Goal: Task Accomplishment & Management: Manage account settings

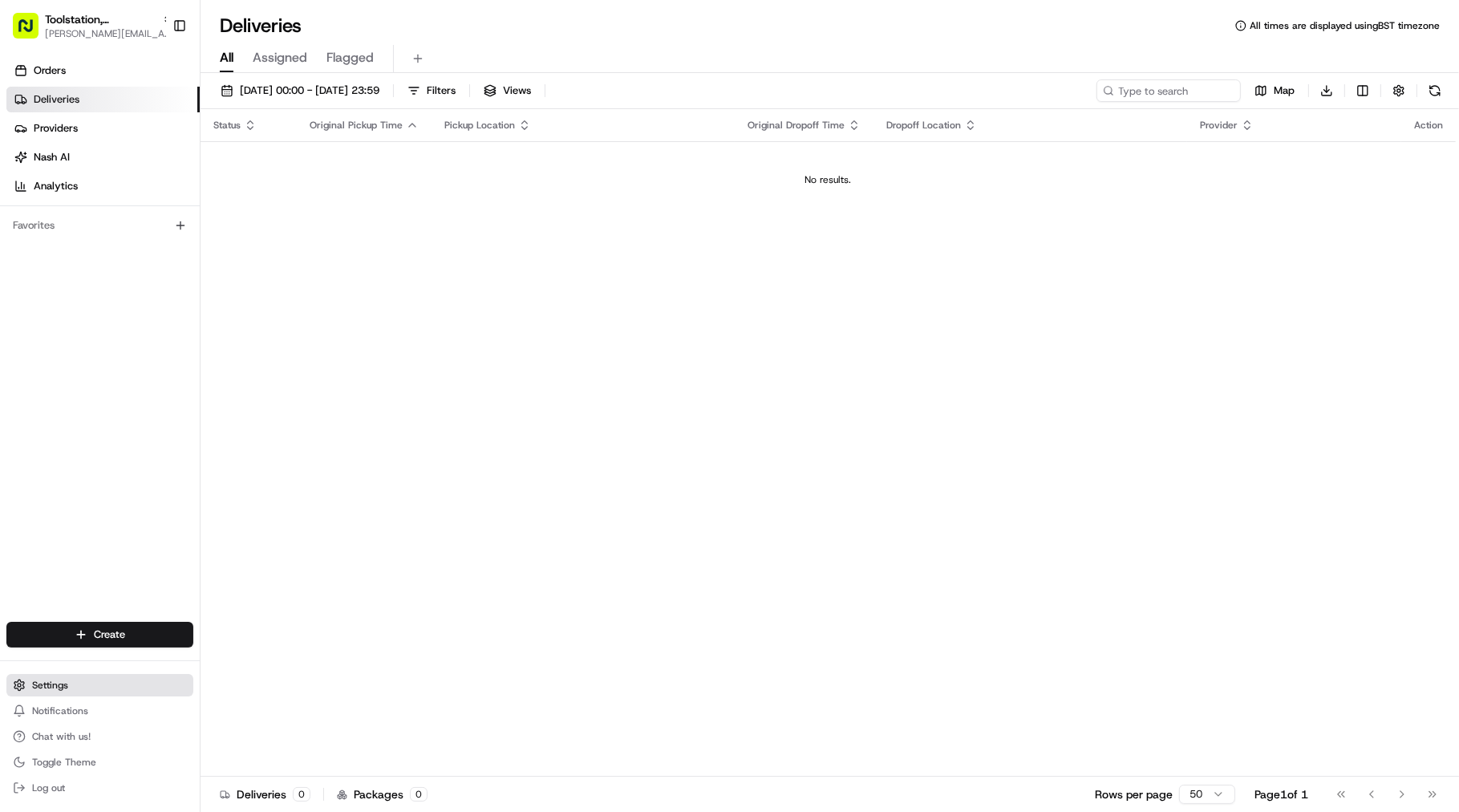
click at [51, 685] on span "Settings" at bounding box center [50, 684] width 36 height 13
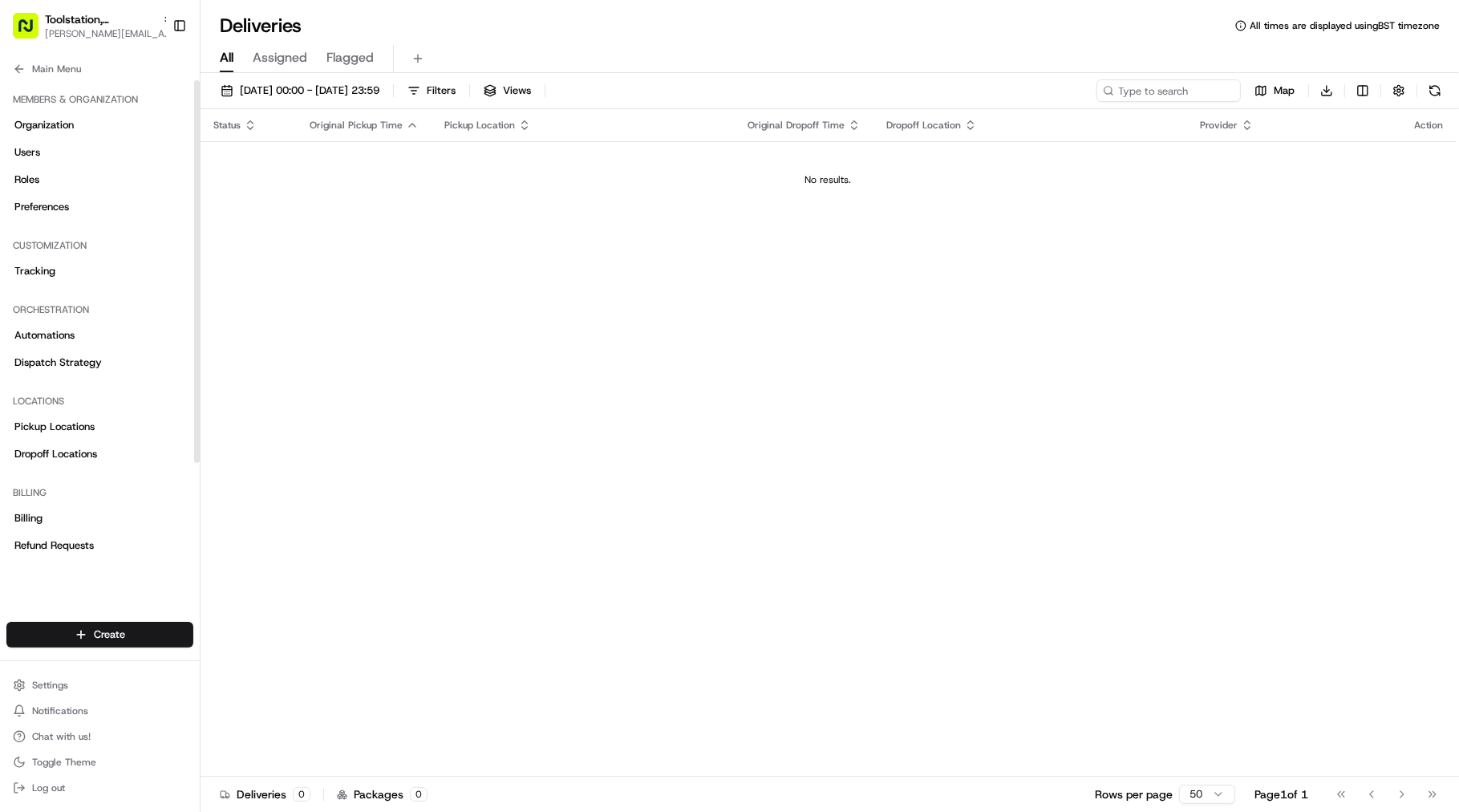
click at [61, 696] on ul "Settings Notifications Chat with us! Toggle Theme Log out" at bounding box center [100, 736] width 187 height 126
drag, startPoint x: 74, startPoint y: 689, endPoint x: 75, endPoint y: 711, distance: 22.0
click at [75, 688] on button "Settings" at bounding box center [100, 685] width 187 height 23
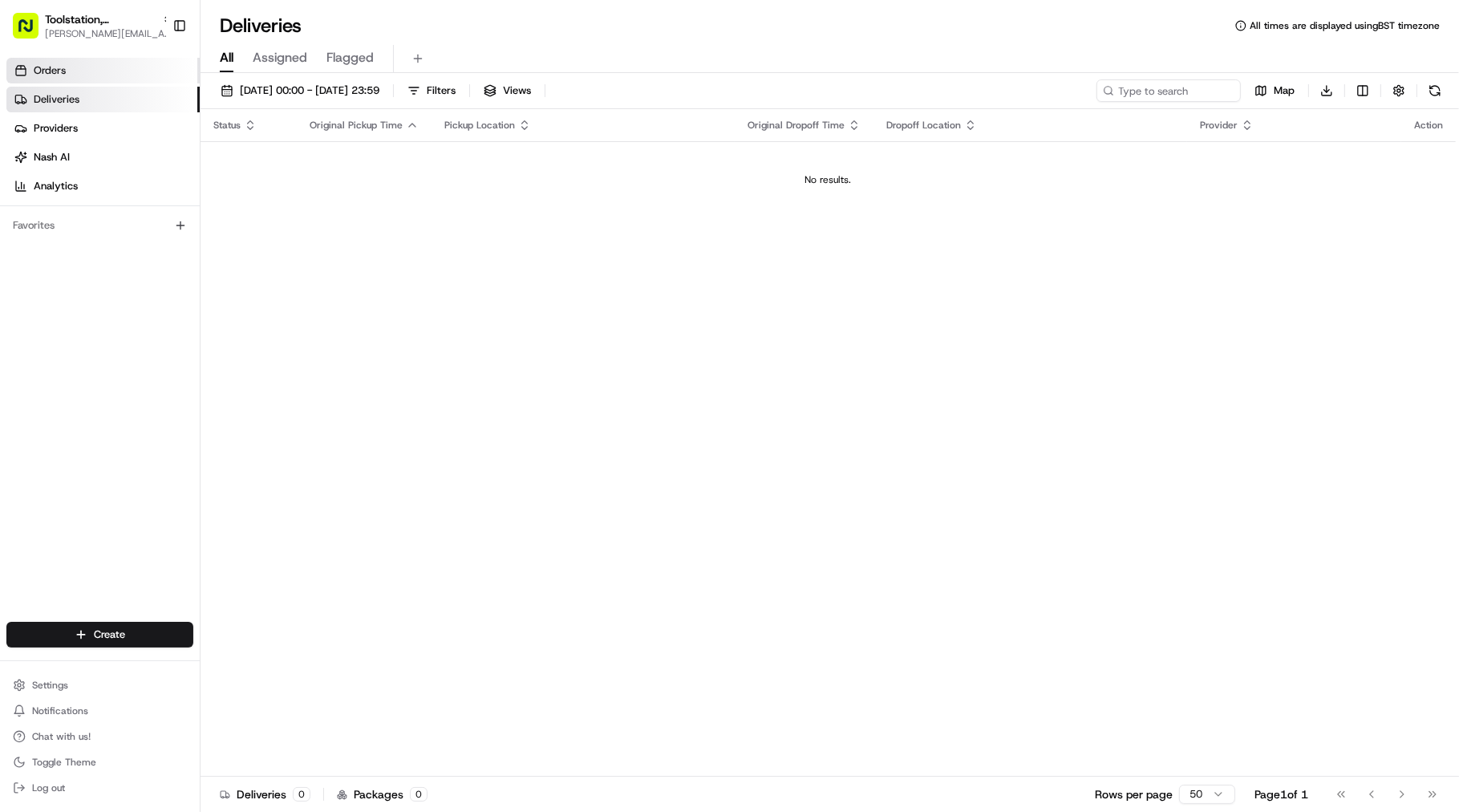
click at [99, 77] on link "Orders" at bounding box center [103, 71] width 193 height 25
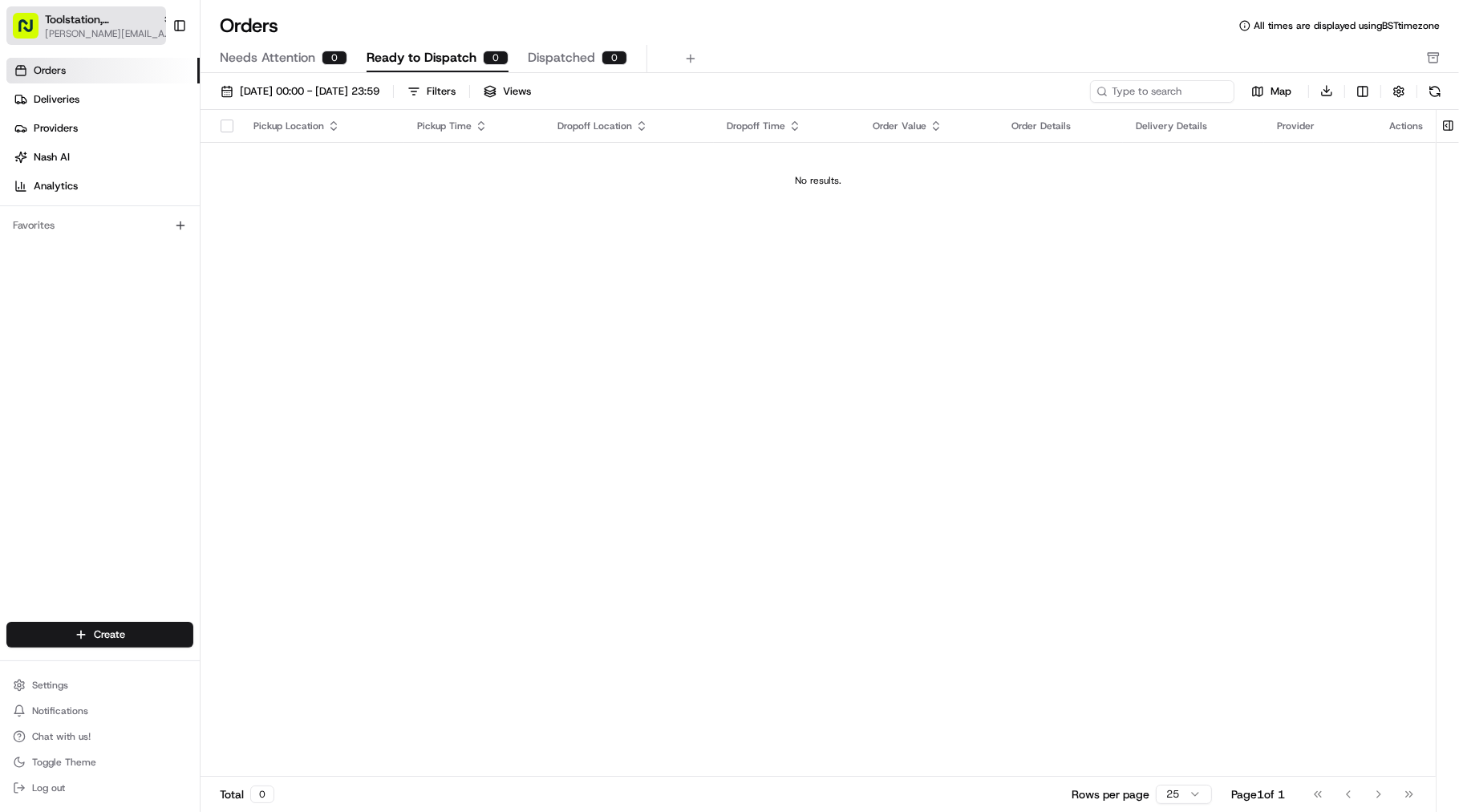
click at [102, 32] on span "[PERSON_NAME][EMAIL_ADDRESS][DOMAIN_NAME]" at bounding box center [109, 33] width 128 height 13
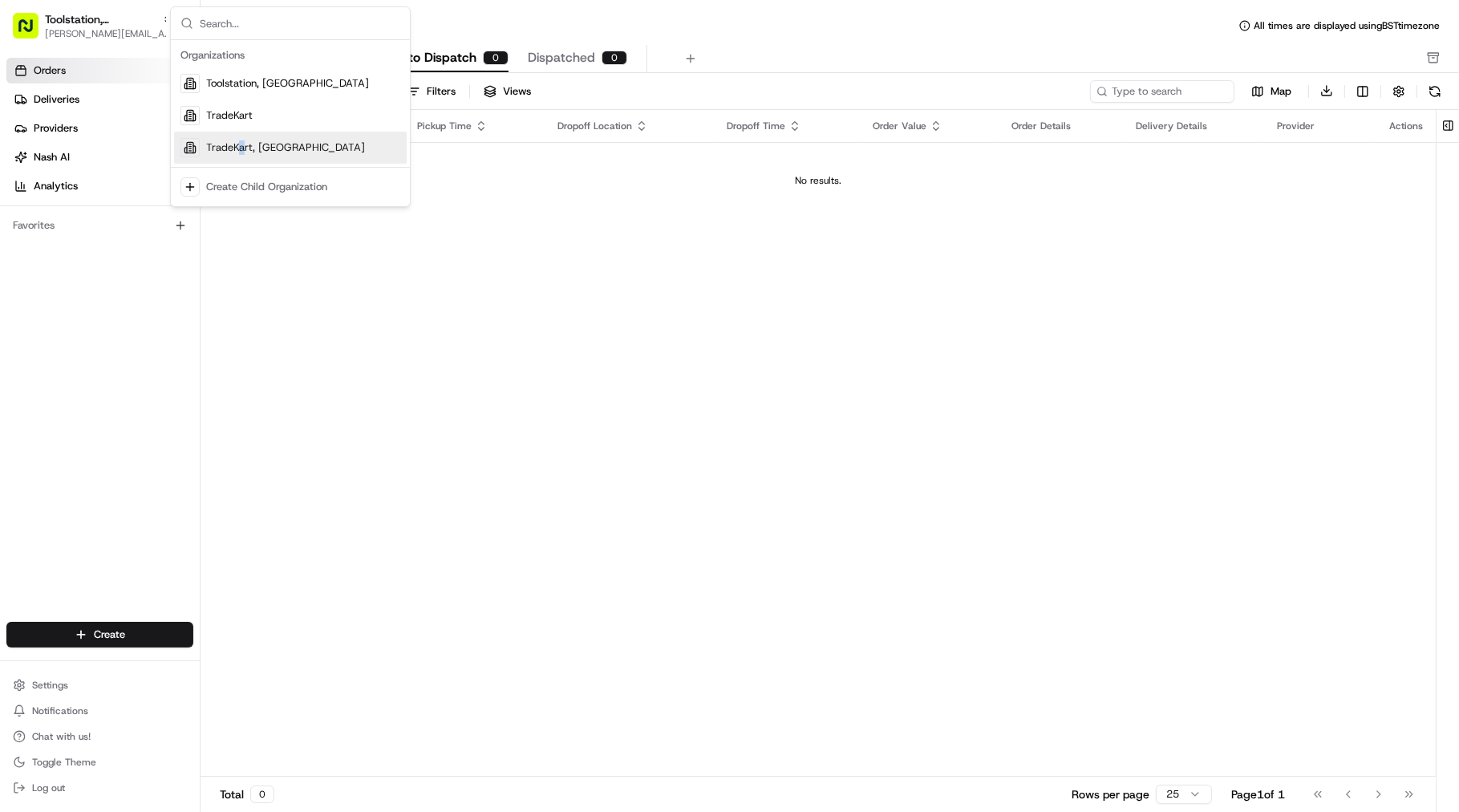
click at [242, 141] on span "TradeKart, [GEOGRAPHIC_DATA]" at bounding box center [286, 147] width 159 height 14
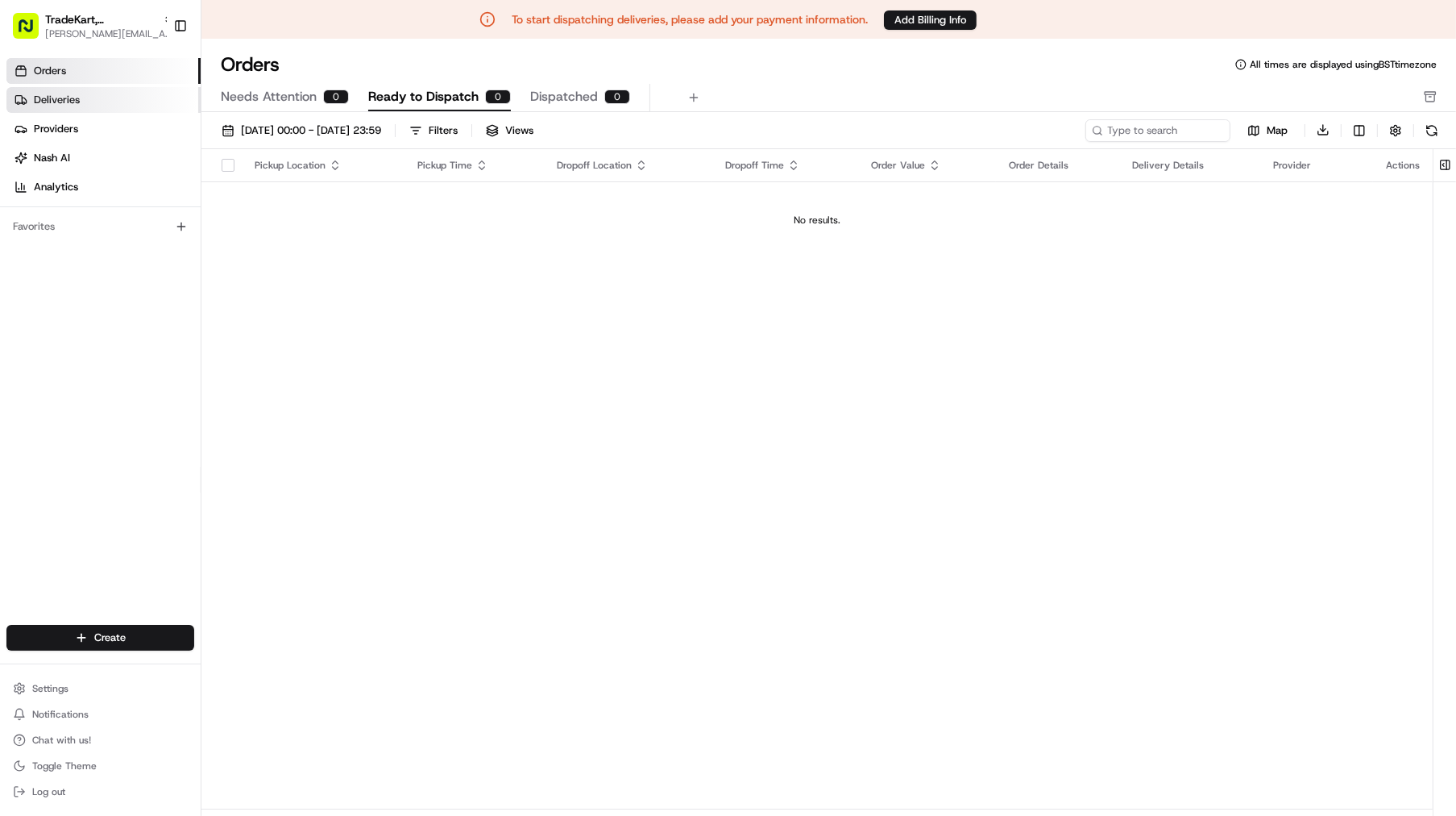
click at [90, 102] on link "Deliveries" at bounding box center [103, 100] width 194 height 25
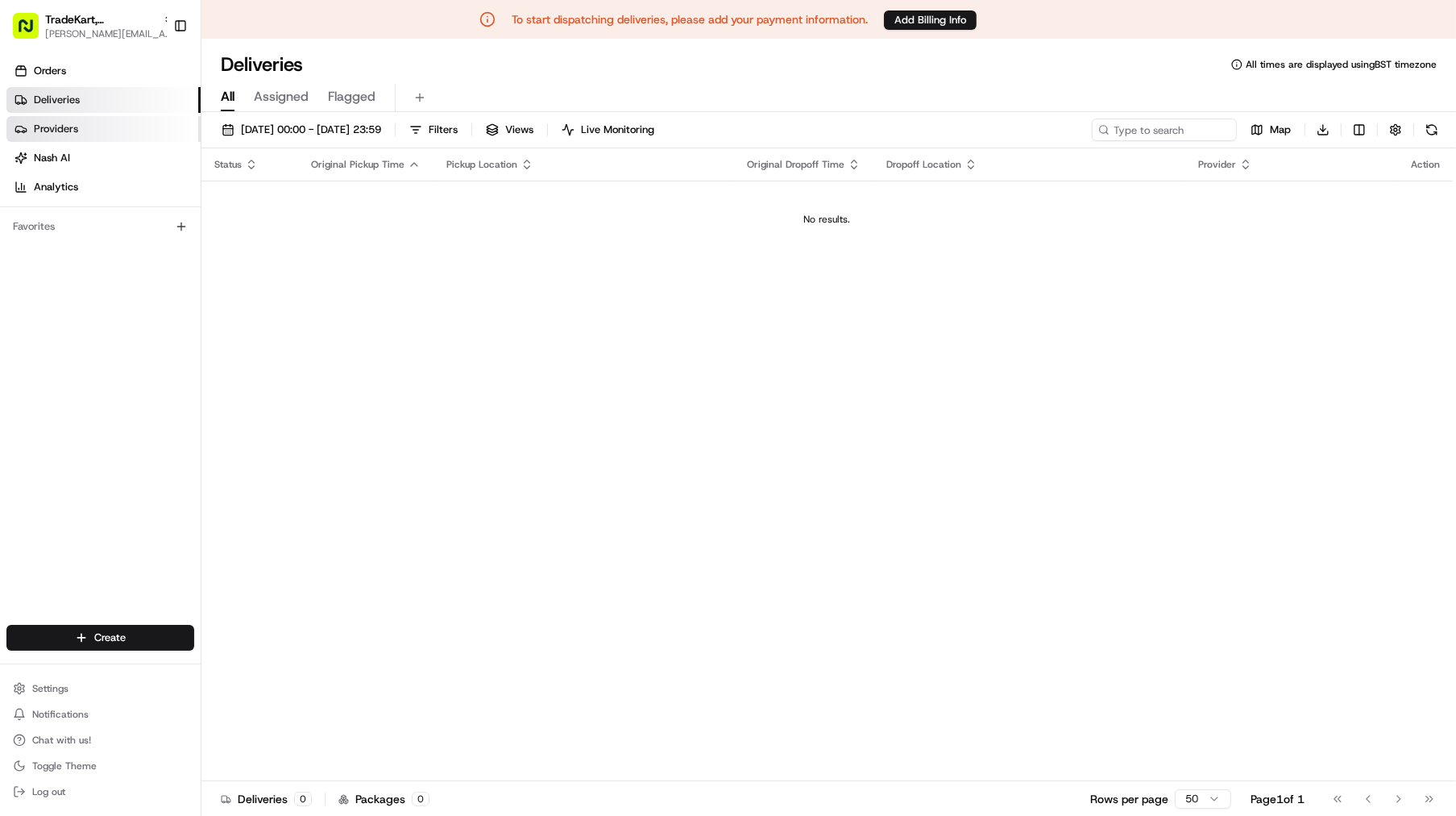
click at [91, 123] on link "Providers" at bounding box center [103, 129] width 194 height 25
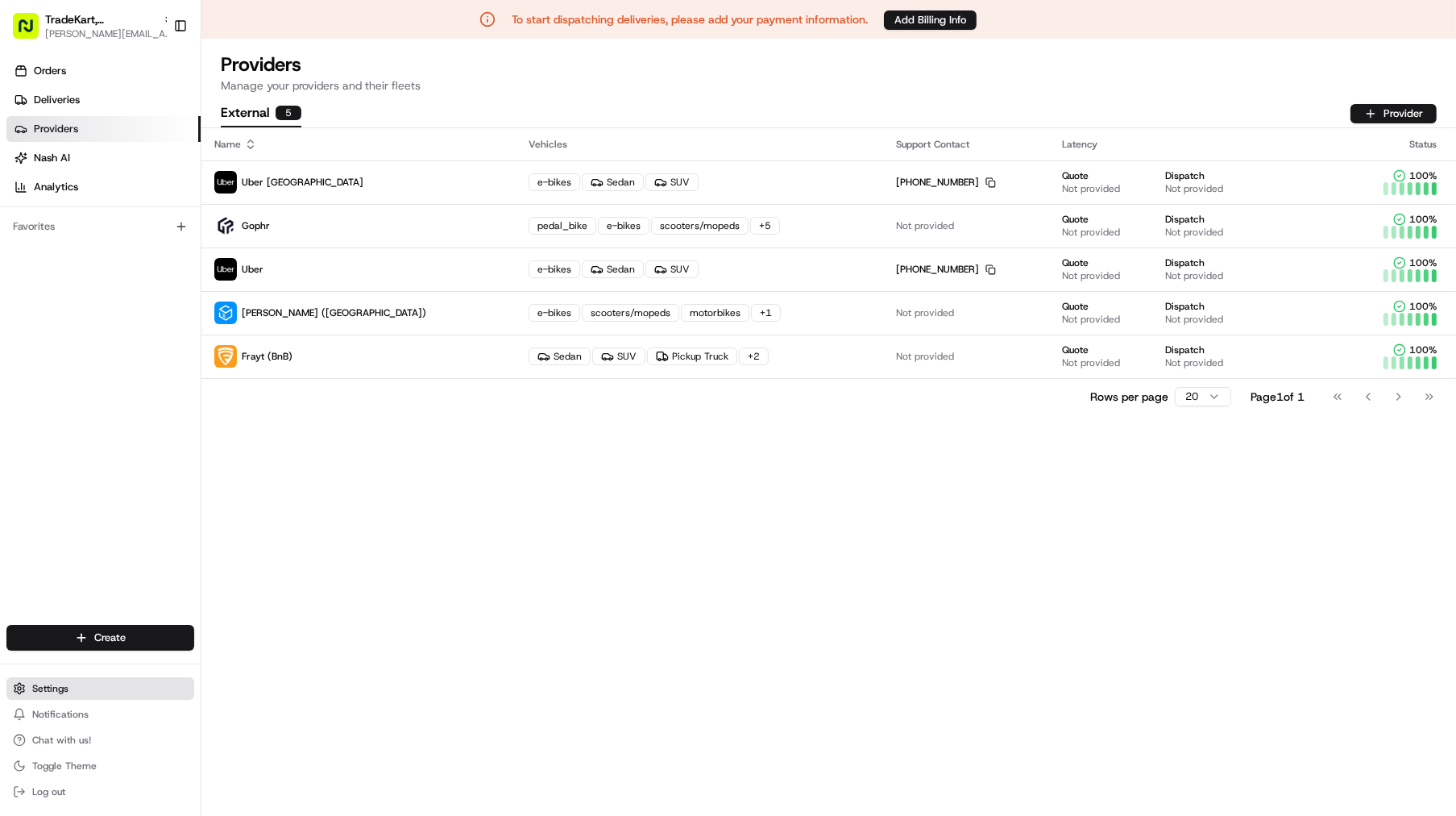
click at [75, 686] on button "Settings" at bounding box center [101, 688] width 188 height 23
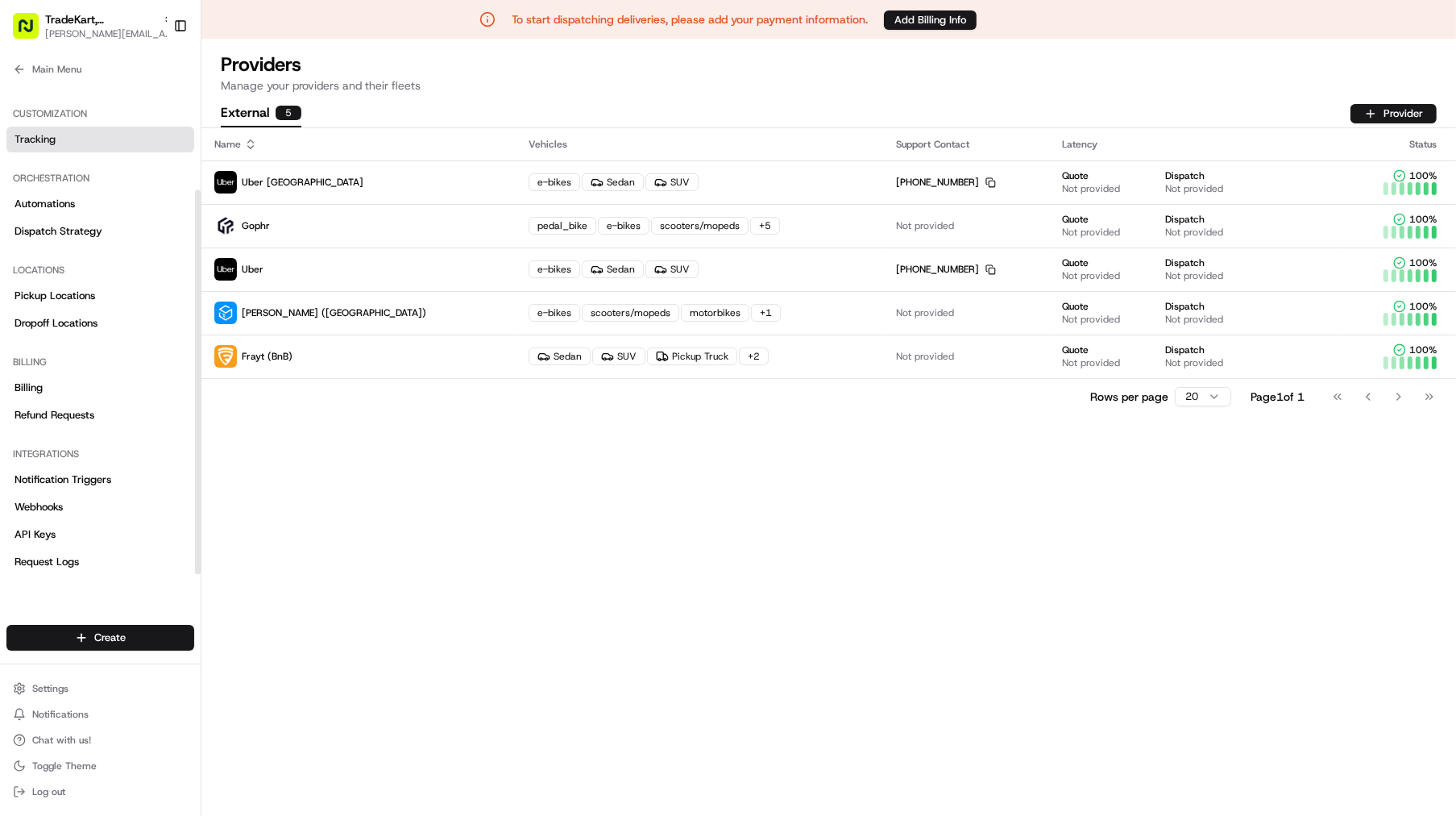
scroll to position [141, 0]
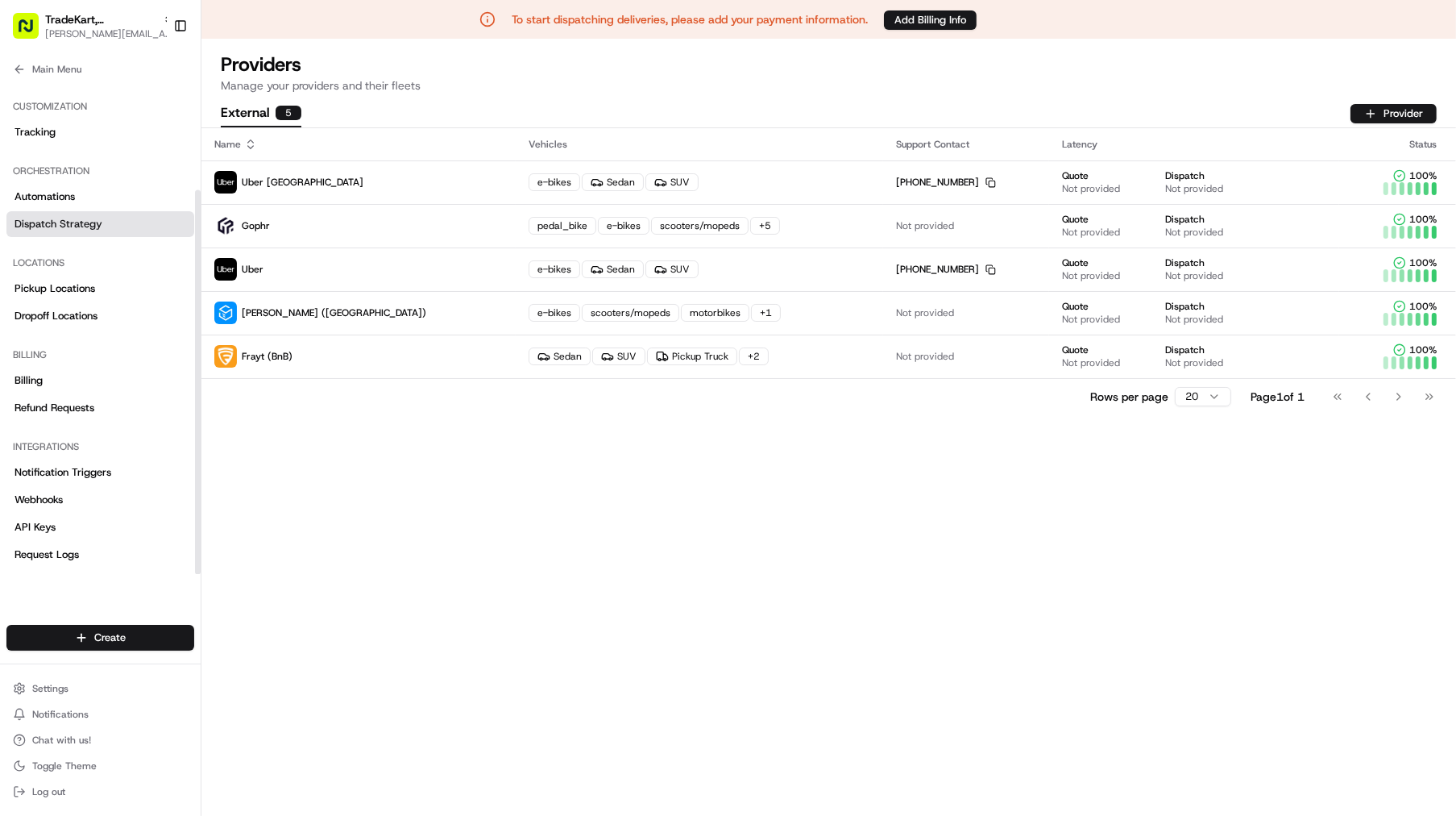
click at [97, 230] on span "Dispatch Strategy" at bounding box center [58, 223] width 88 height 14
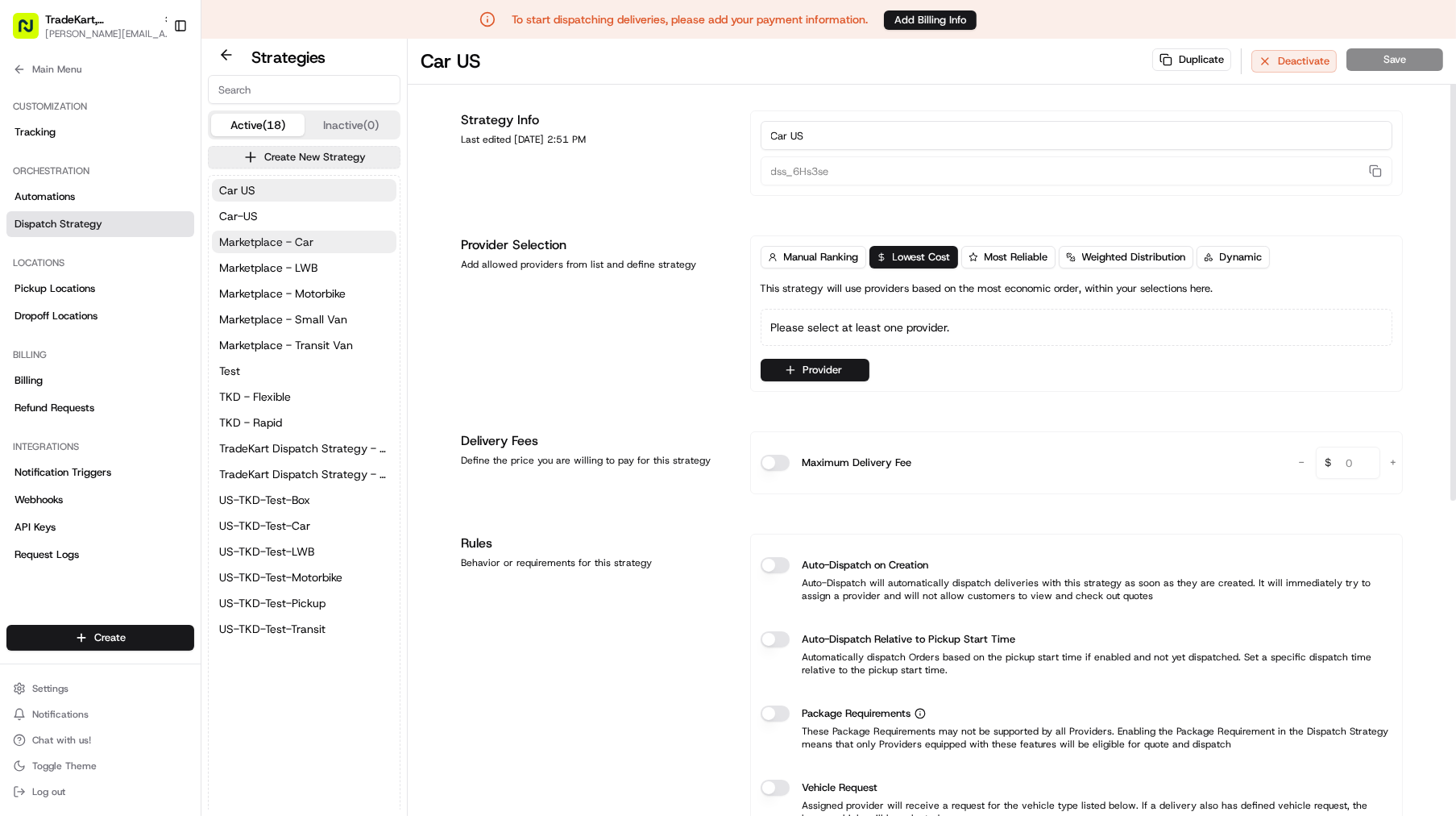
click at [309, 239] on span "Marketplace - Car" at bounding box center [266, 241] width 94 height 16
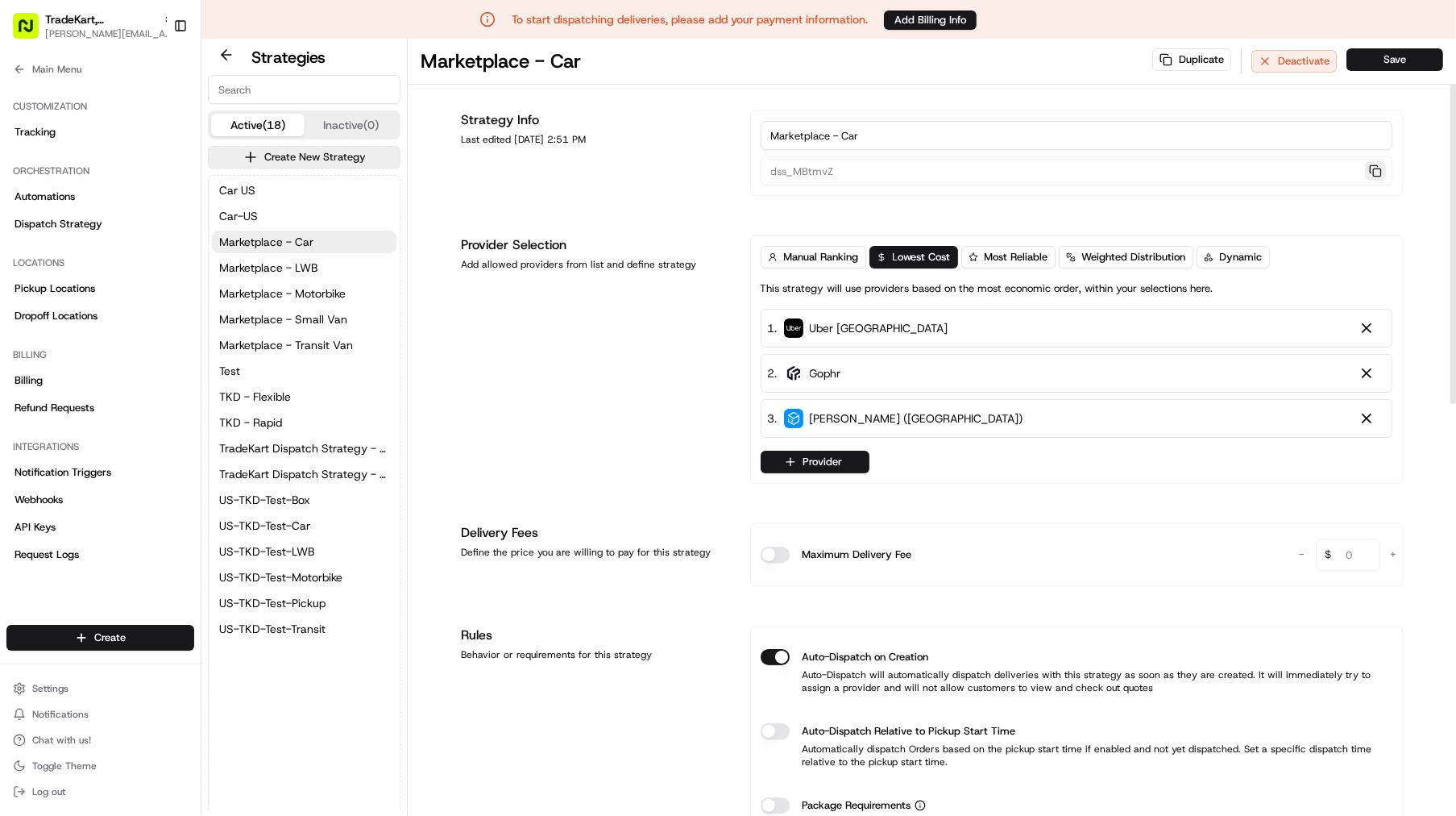
click at [1377, 173] on button "button" at bounding box center [1376, 170] width 21 height 19
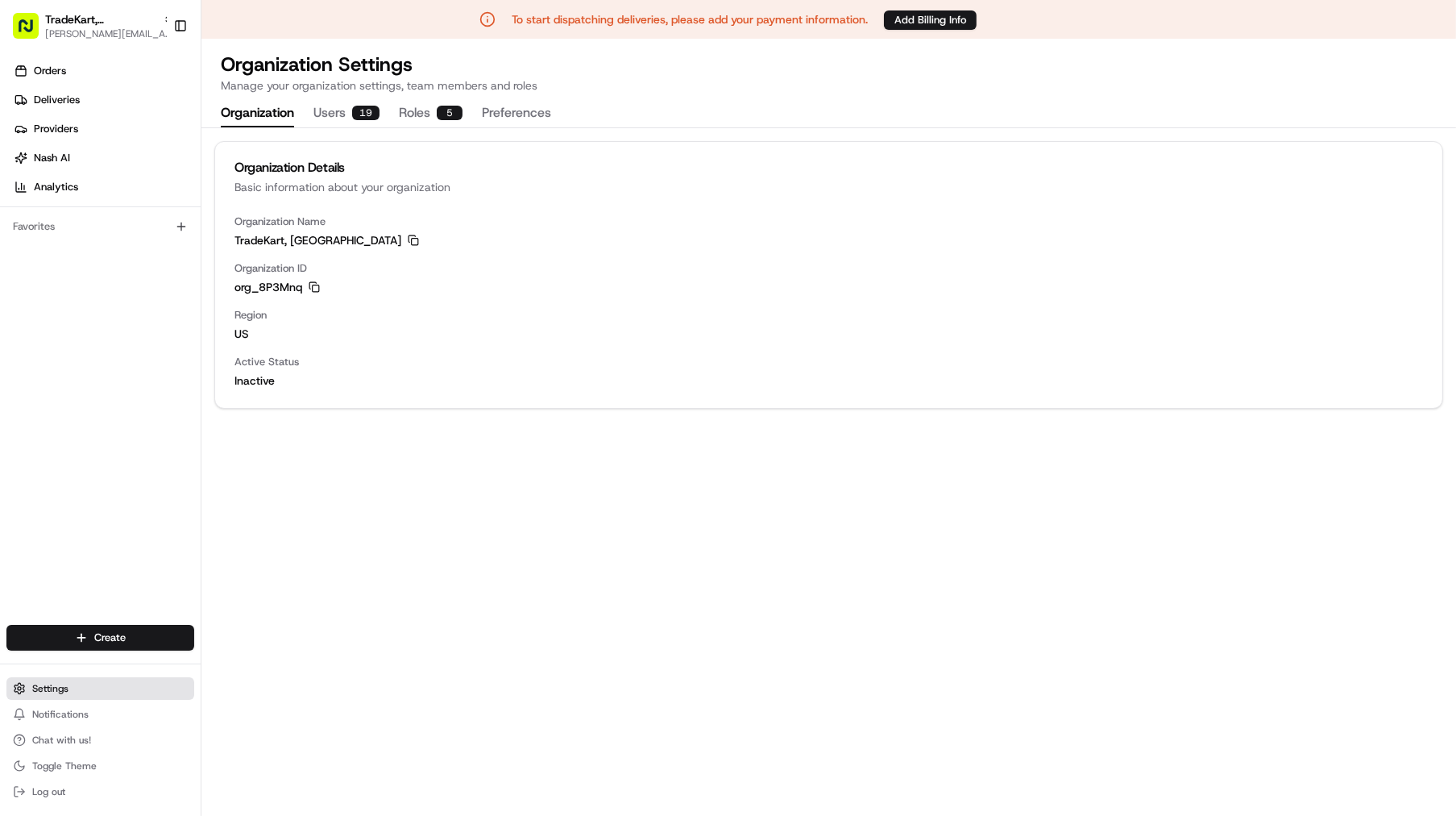
click at [86, 693] on button "Settings" at bounding box center [101, 688] width 188 height 23
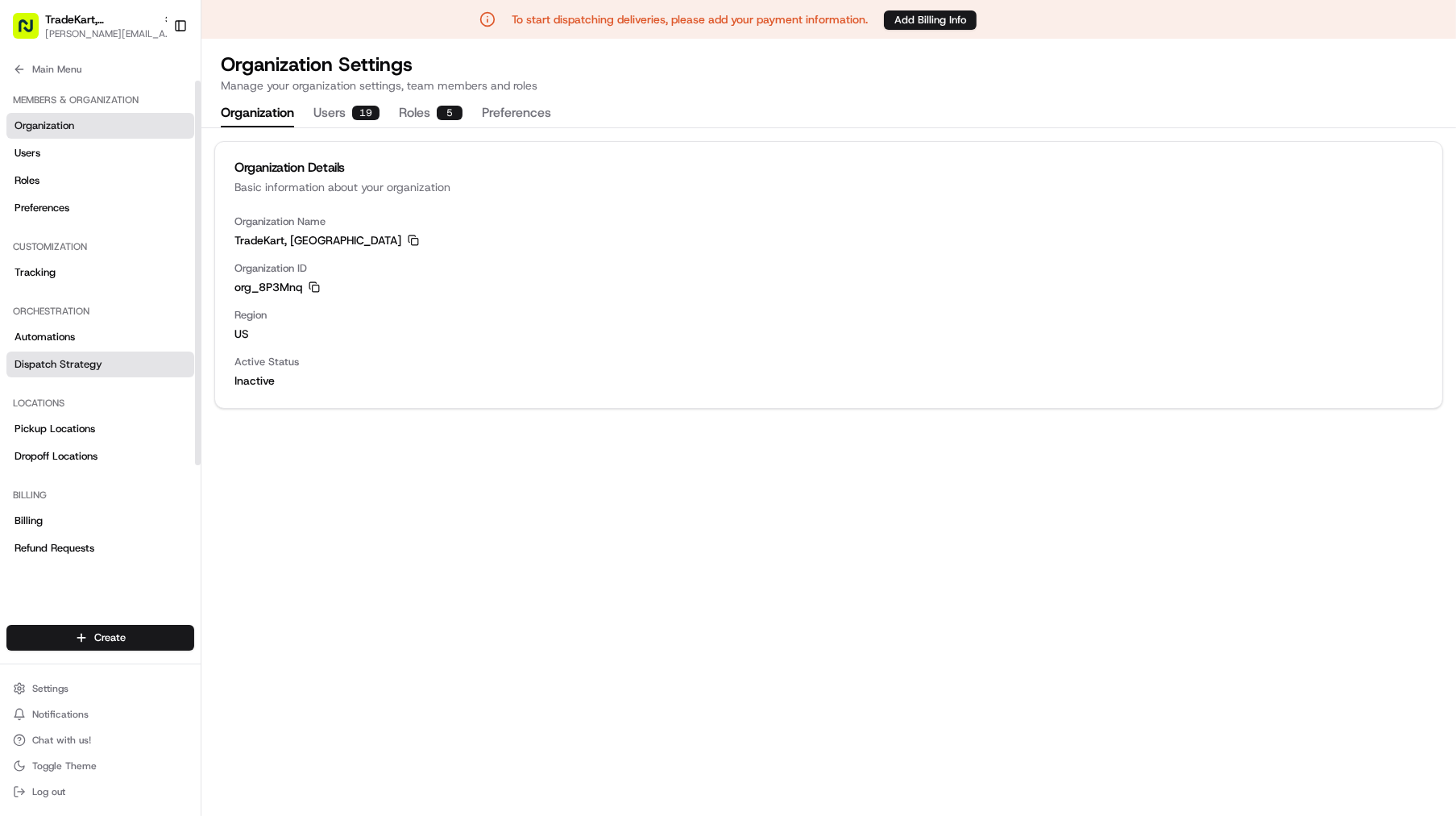
click at [65, 361] on span "Dispatch Strategy" at bounding box center [58, 364] width 88 height 14
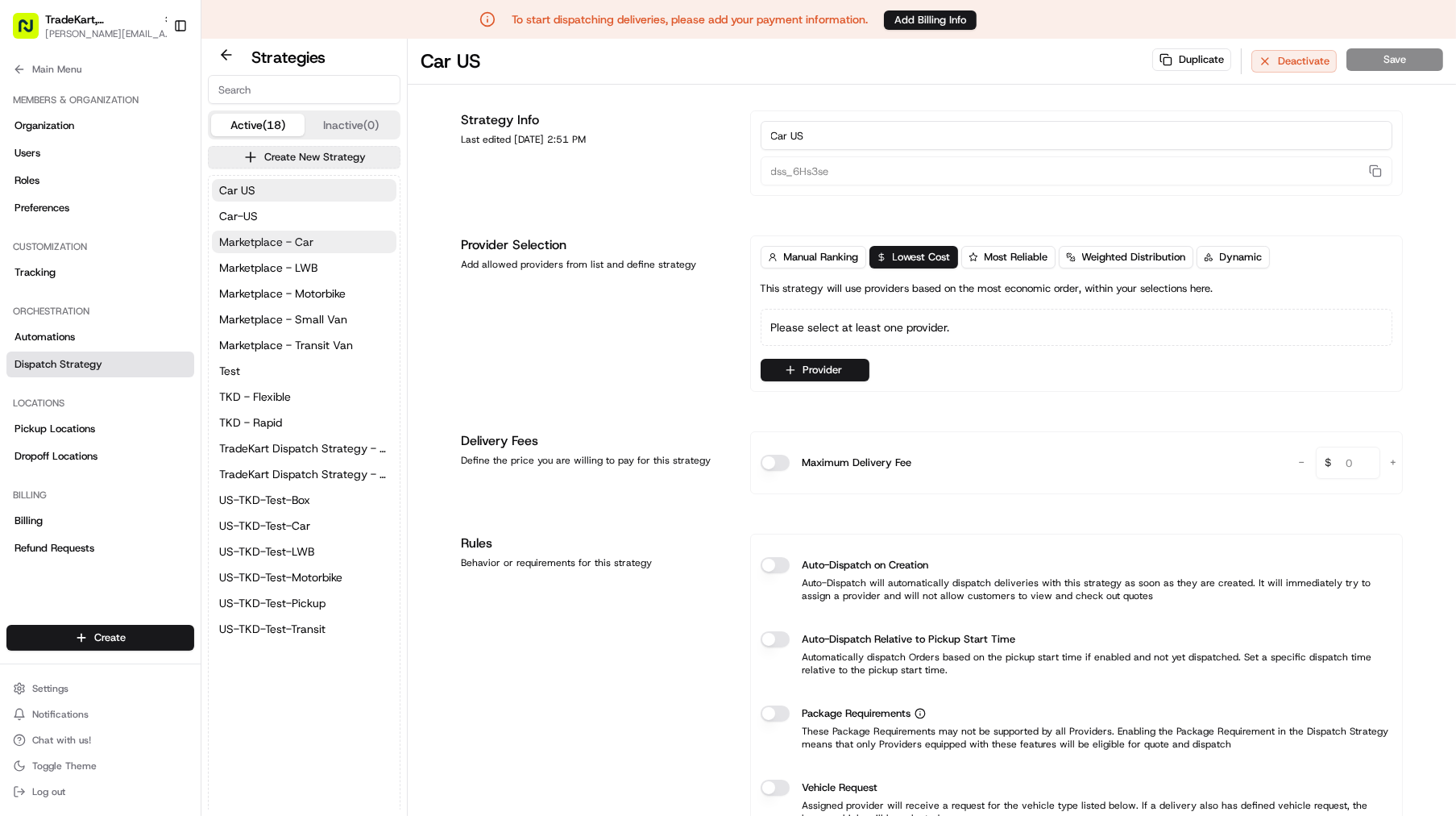
click at [271, 244] on span "Marketplace - Car" at bounding box center [266, 241] width 94 height 16
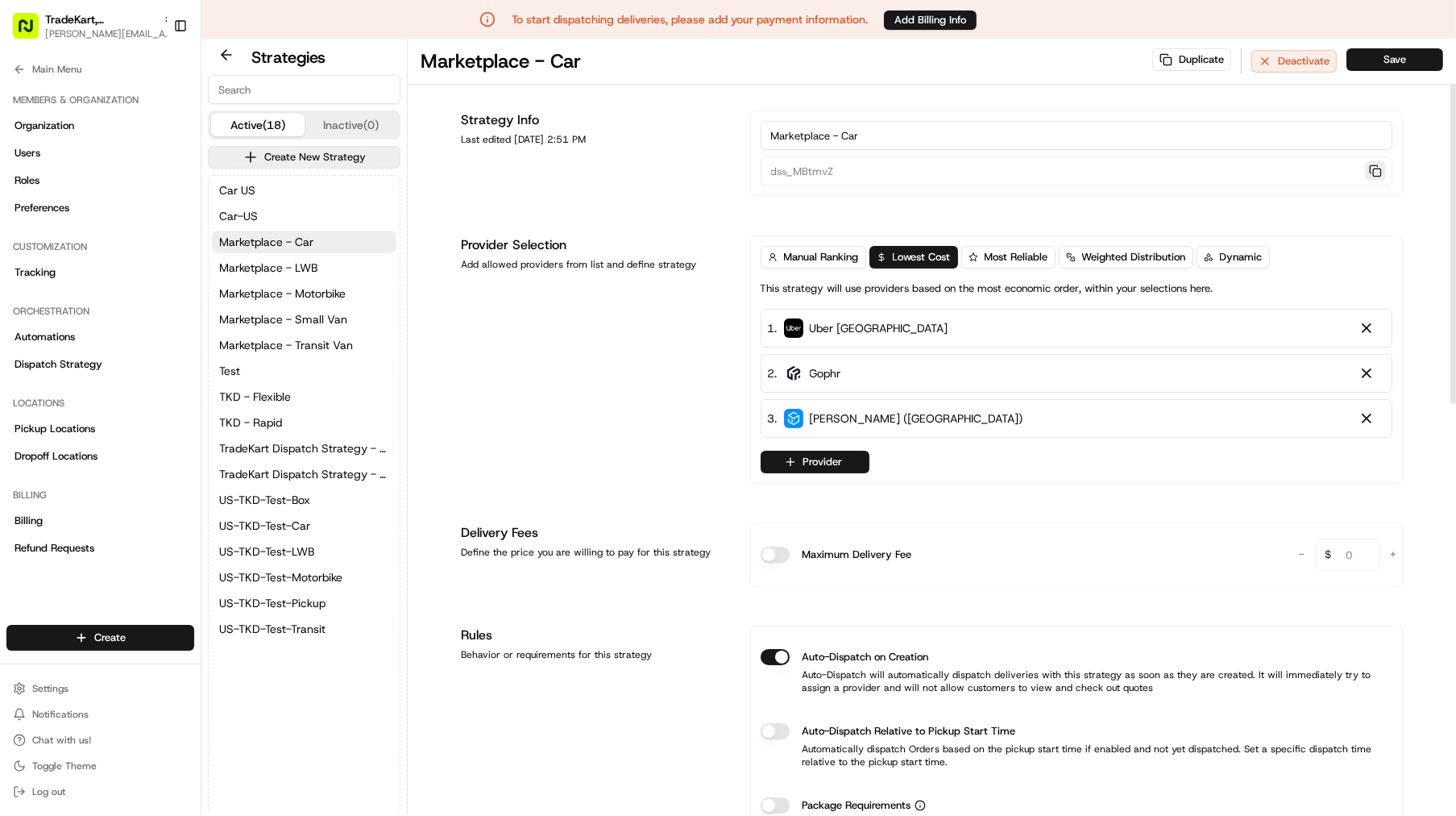
click at [1374, 168] on button "button" at bounding box center [1376, 170] width 21 height 19
click at [319, 290] on span "Marketplace - Motorbike" at bounding box center [282, 293] width 126 height 16
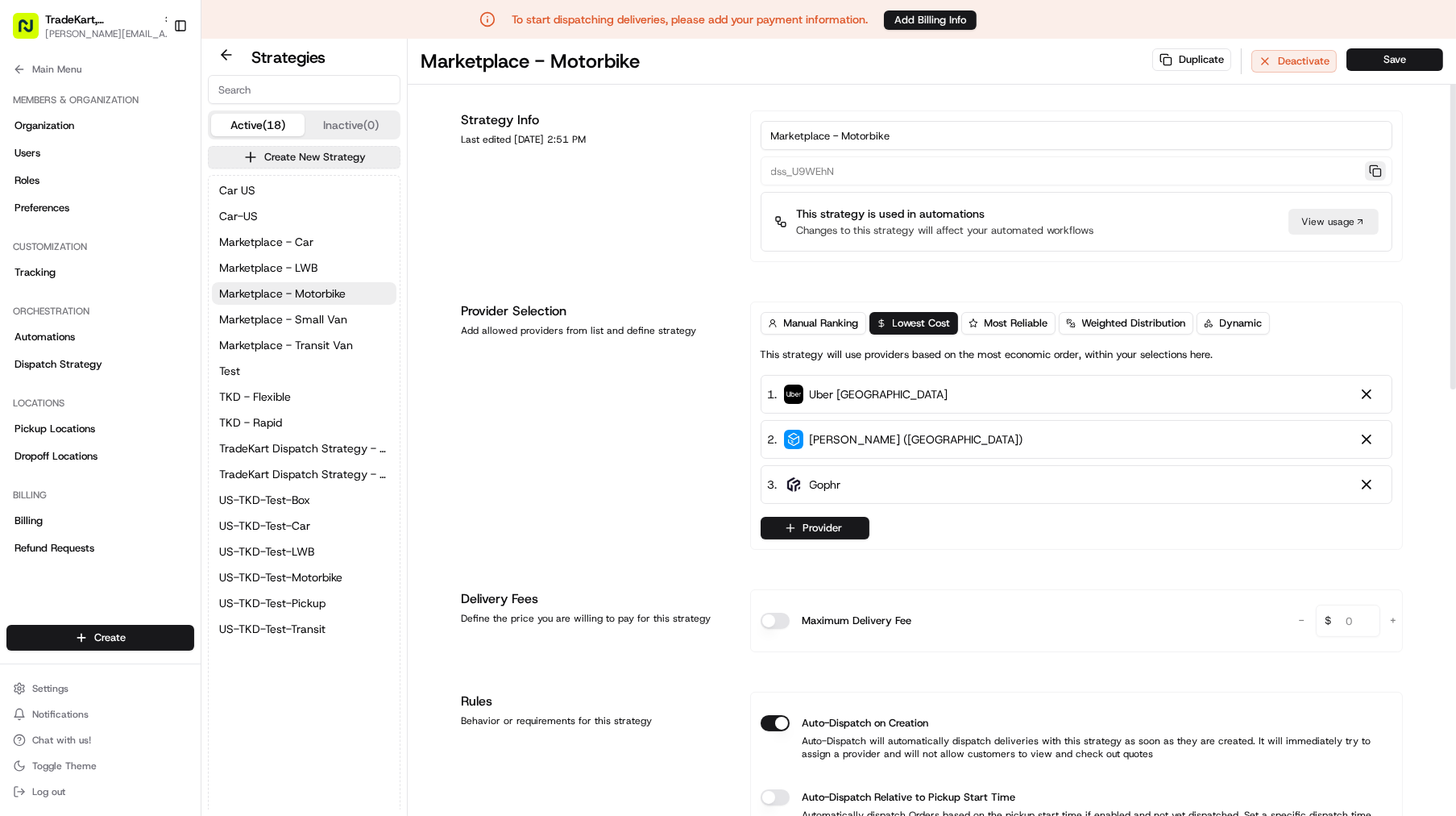
click at [1378, 174] on button "button" at bounding box center [1376, 170] width 21 height 19
click at [260, 419] on span "TKD - Rapid" at bounding box center [251, 422] width 63 height 16
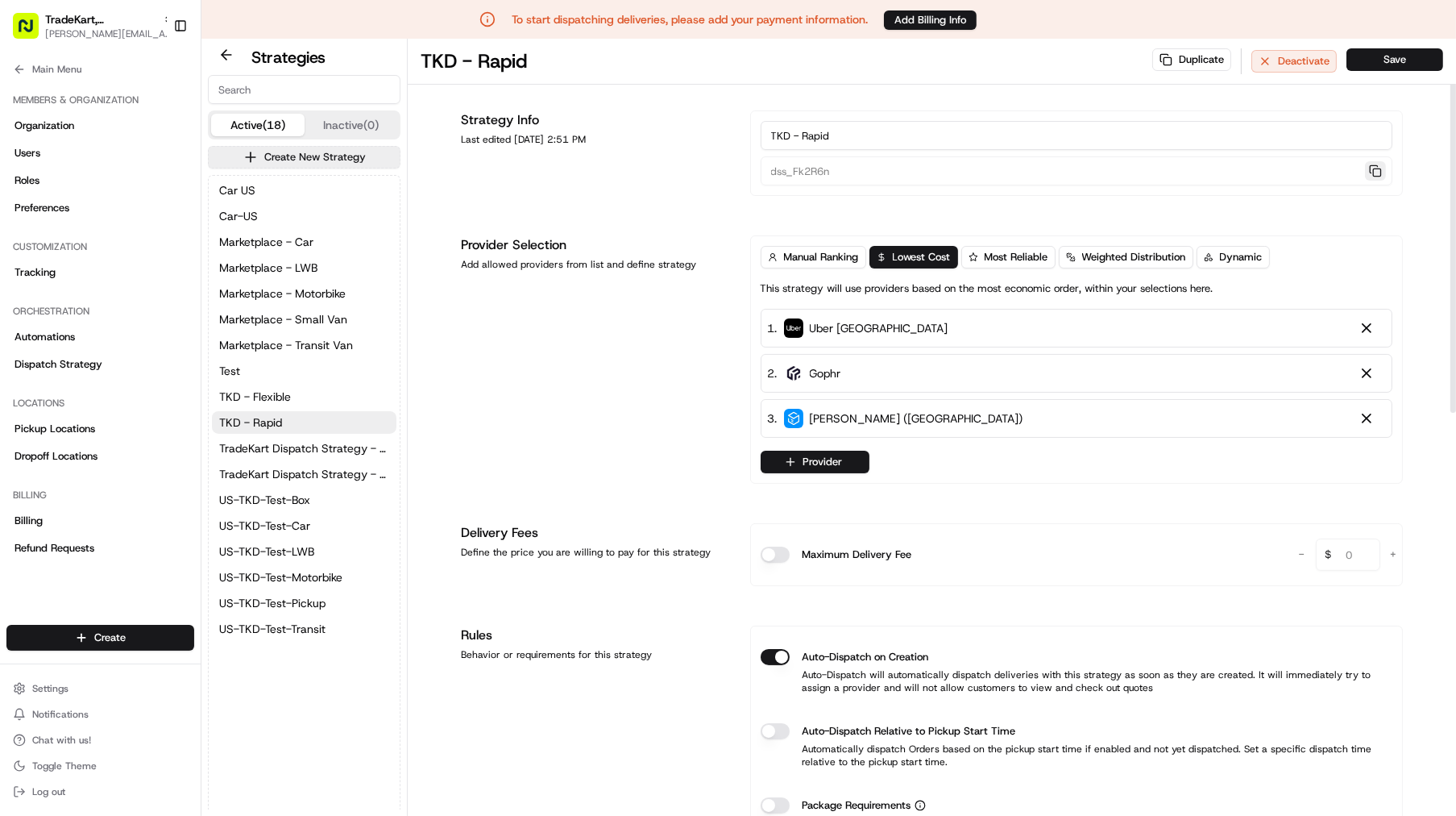
click at [1372, 166] on button "button" at bounding box center [1376, 170] width 21 height 19
click at [280, 400] on span "TKD - Flexible" at bounding box center [255, 396] width 72 height 16
click at [1379, 178] on button "button" at bounding box center [1376, 170] width 21 height 19
click at [262, 424] on span "TKD - Rapid" at bounding box center [251, 422] width 63 height 16
click at [280, 245] on span "Marketplace - Car" at bounding box center [266, 241] width 94 height 16
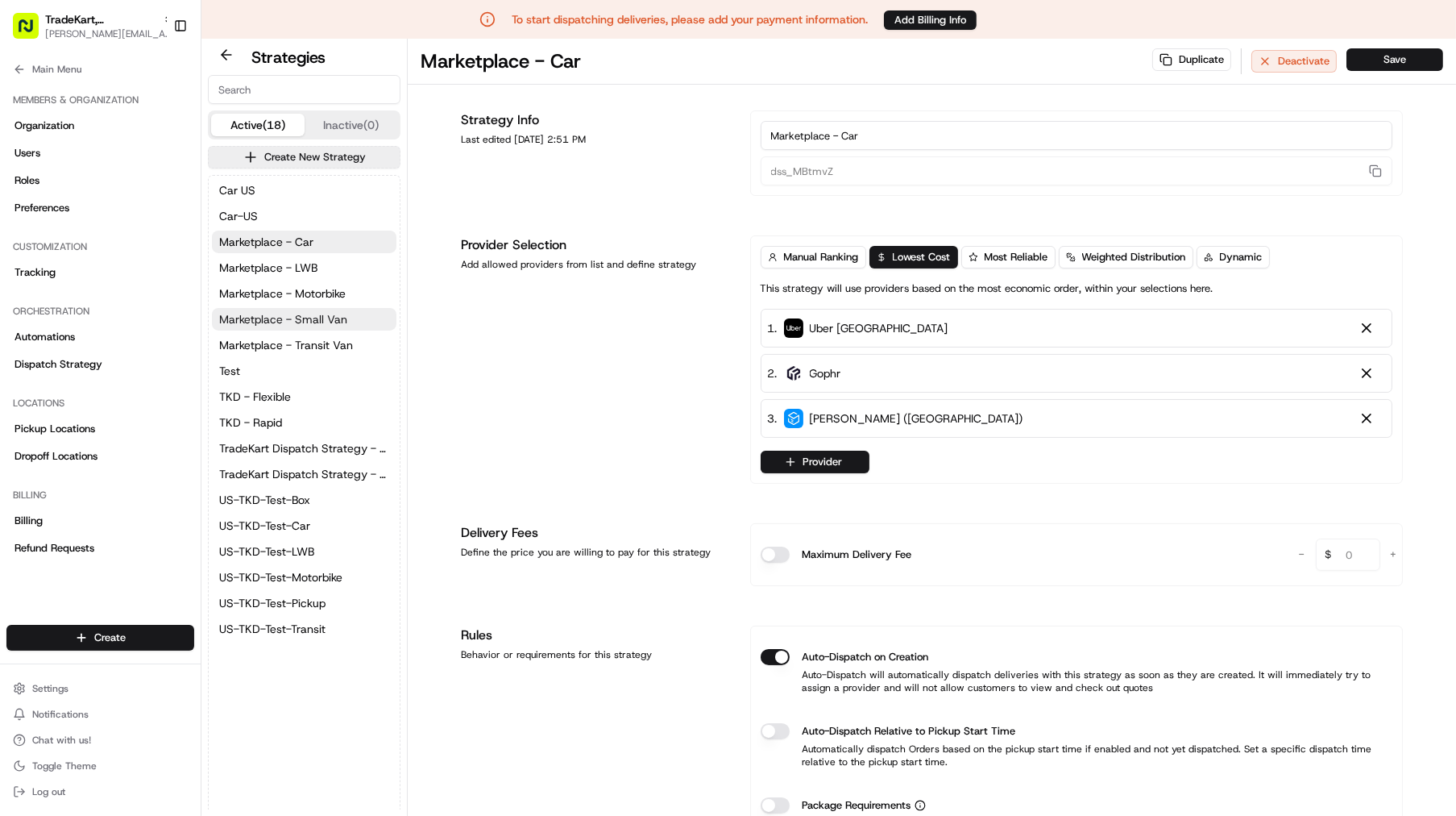
click at [321, 327] on button "Marketplace - Small Van" at bounding box center [304, 319] width 185 height 23
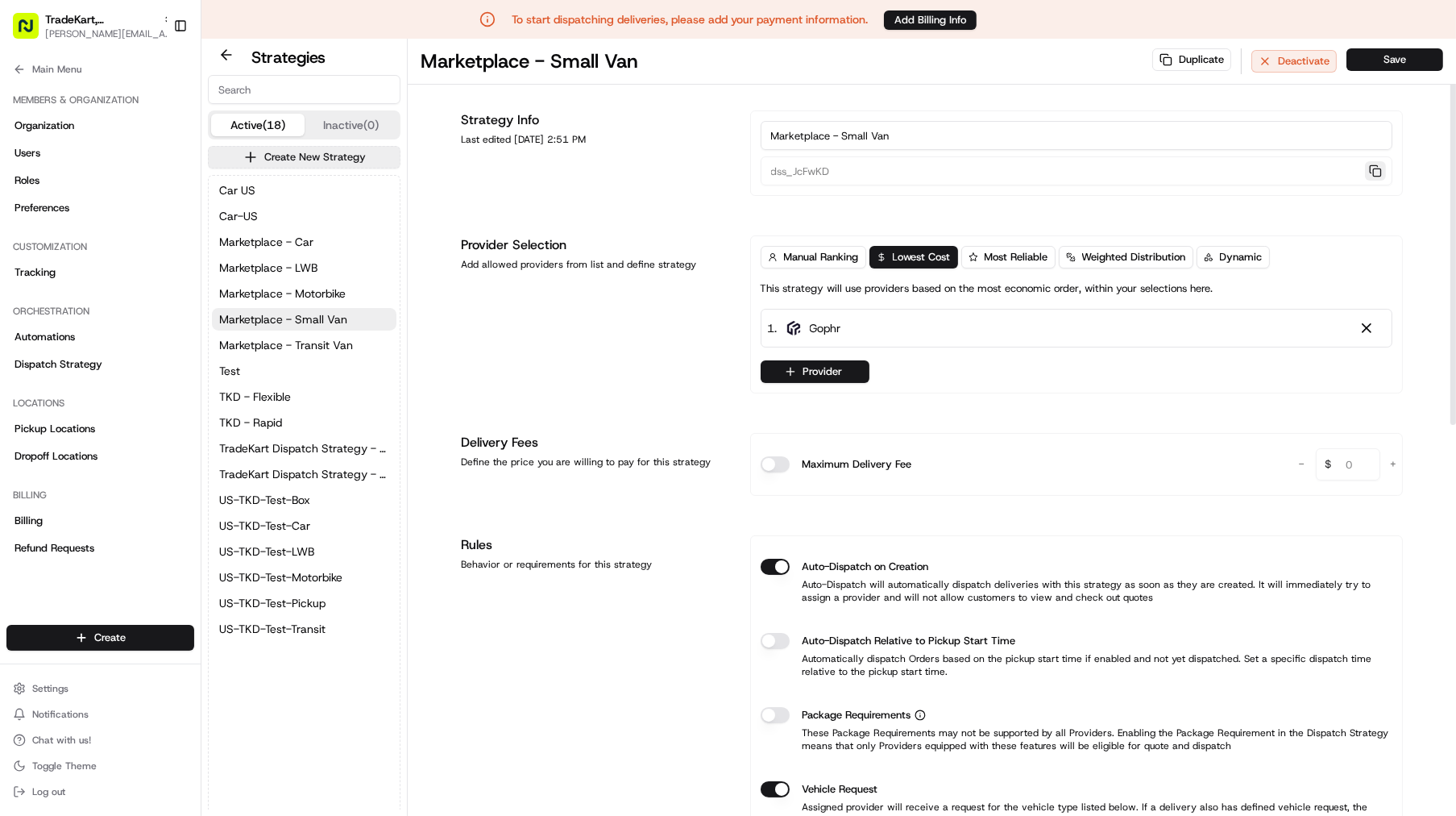
click at [1373, 170] on button "button" at bounding box center [1376, 170] width 21 height 19
click at [282, 294] on span "Marketplace - Motorbike" at bounding box center [282, 293] width 126 height 16
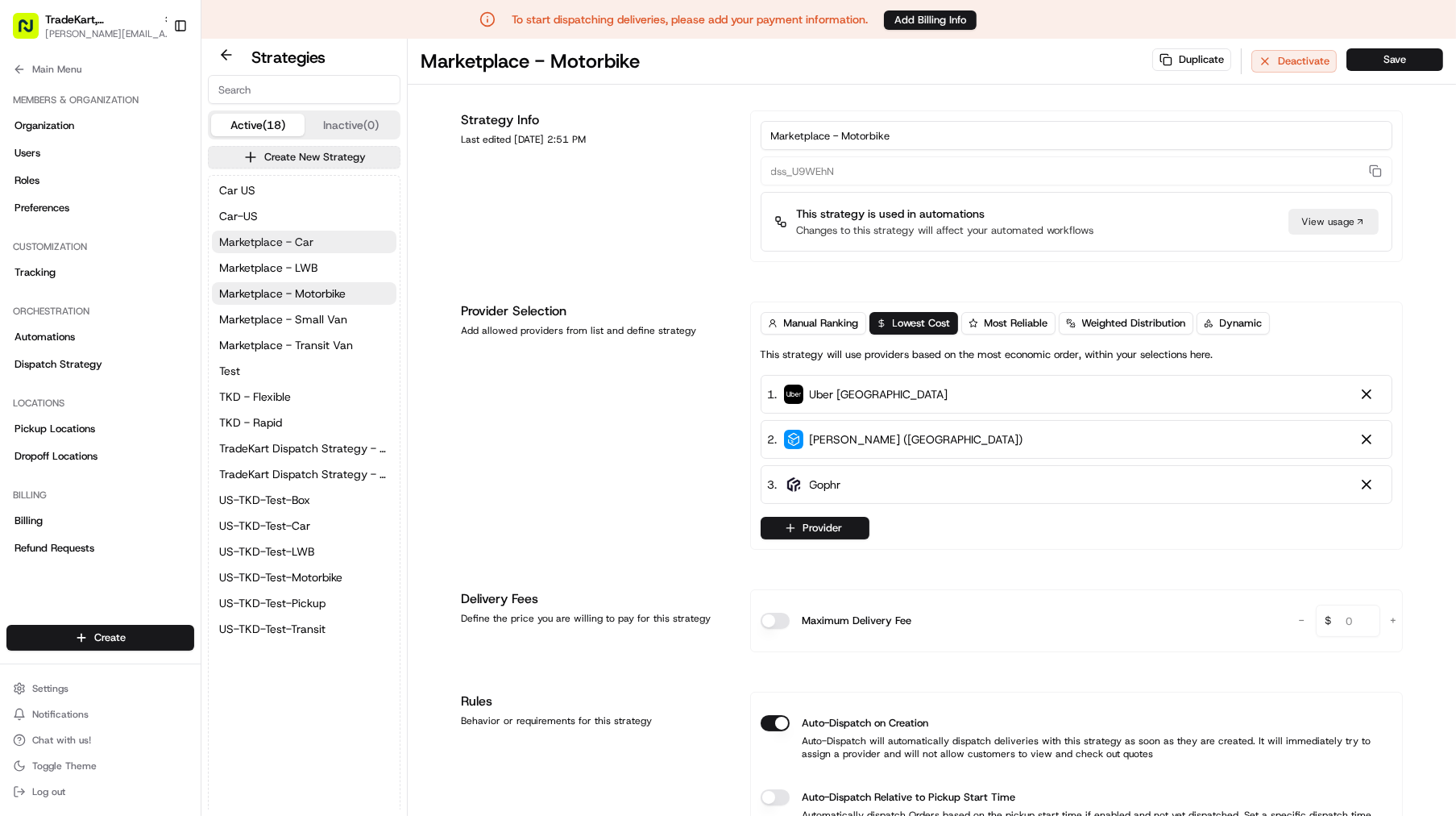
click at [300, 247] on span "Marketplace - Car" at bounding box center [266, 241] width 94 height 16
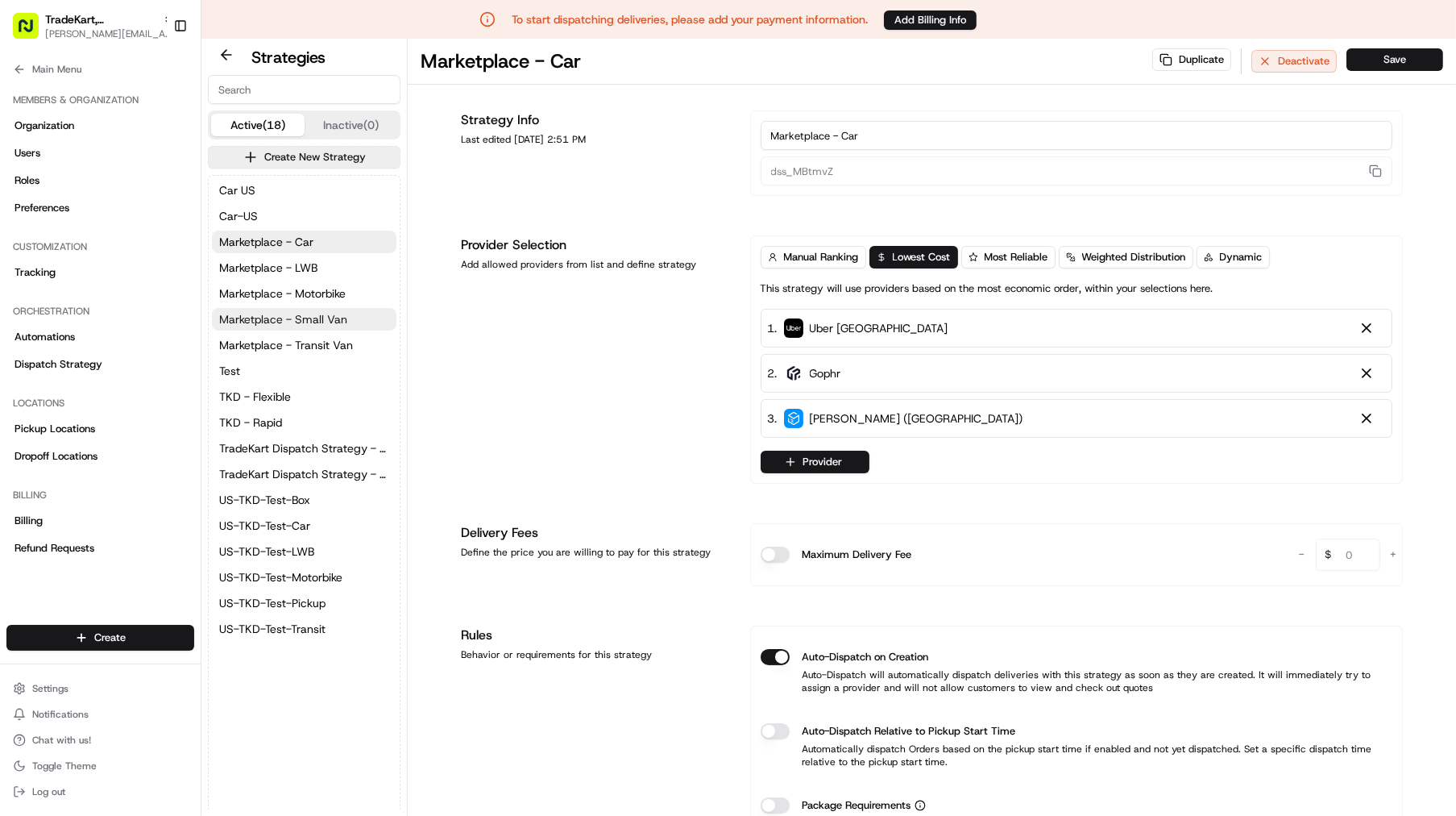
click at [300, 319] on span "Marketplace - Small Van" at bounding box center [283, 319] width 128 height 16
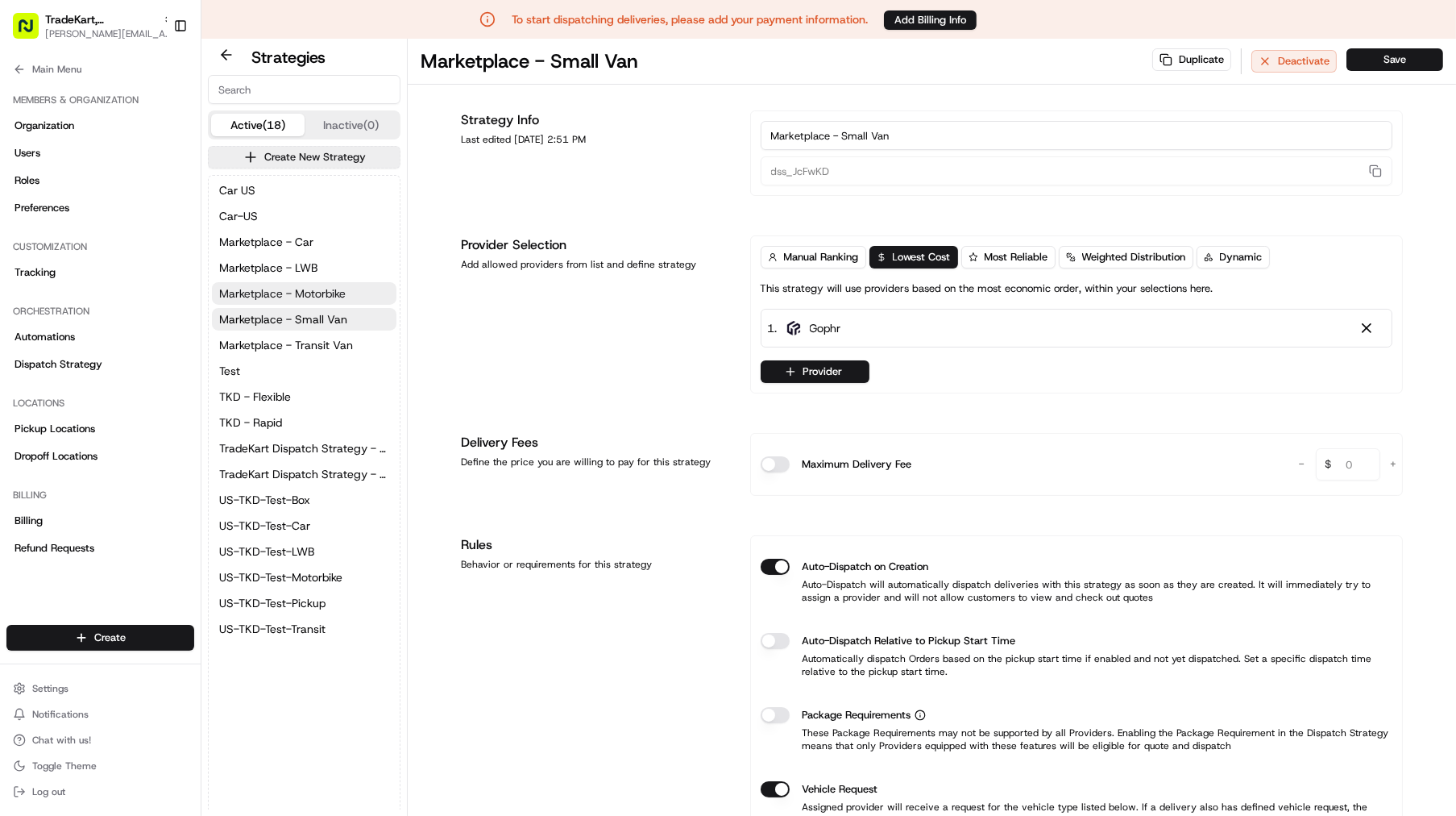
click at [300, 297] on span "Marketplace - Motorbike" at bounding box center [282, 293] width 126 height 16
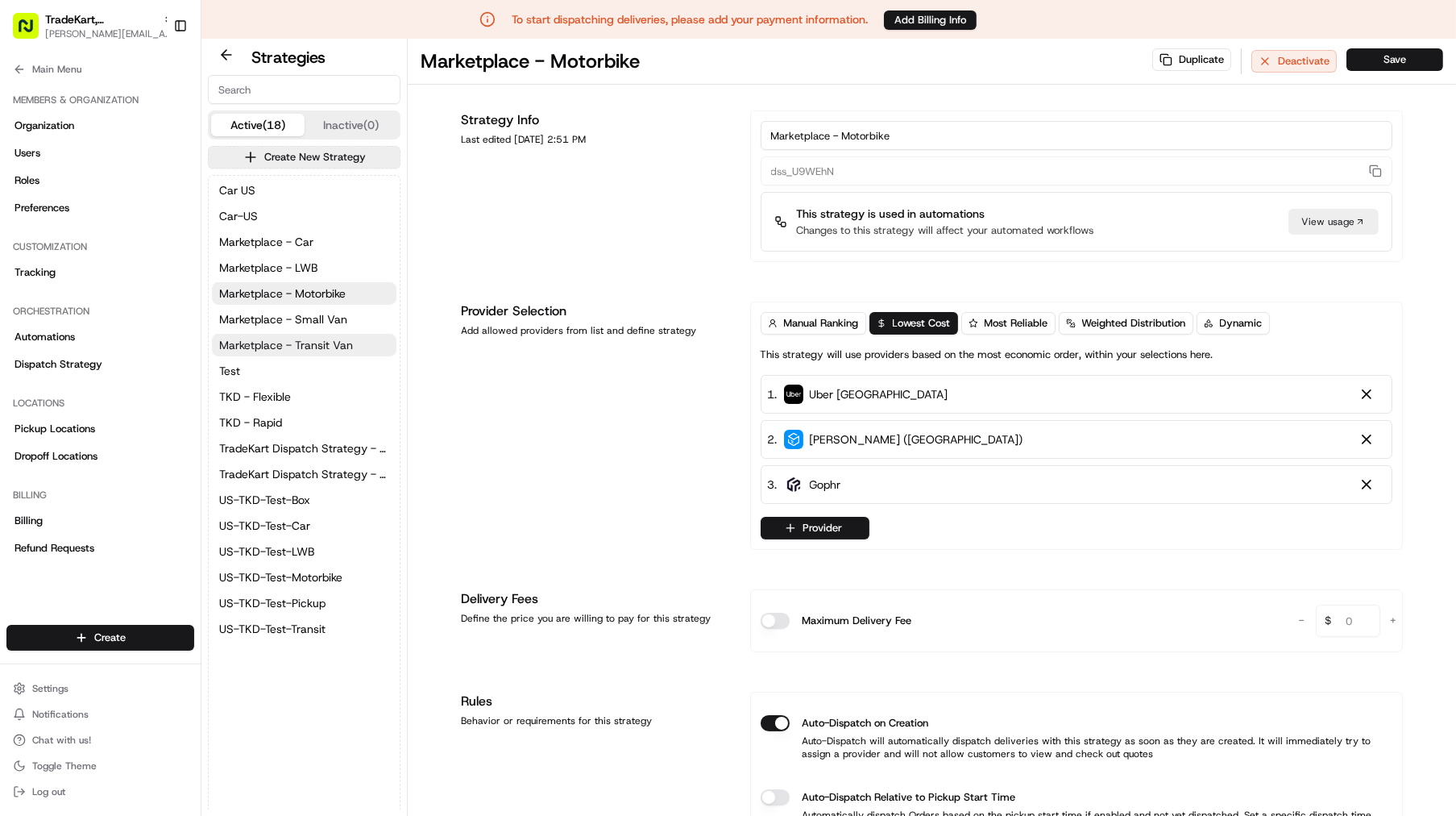
click at [291, 339] on span "Marketplace - Transit Van" at bounding box center [286, 345] width 134 height 16
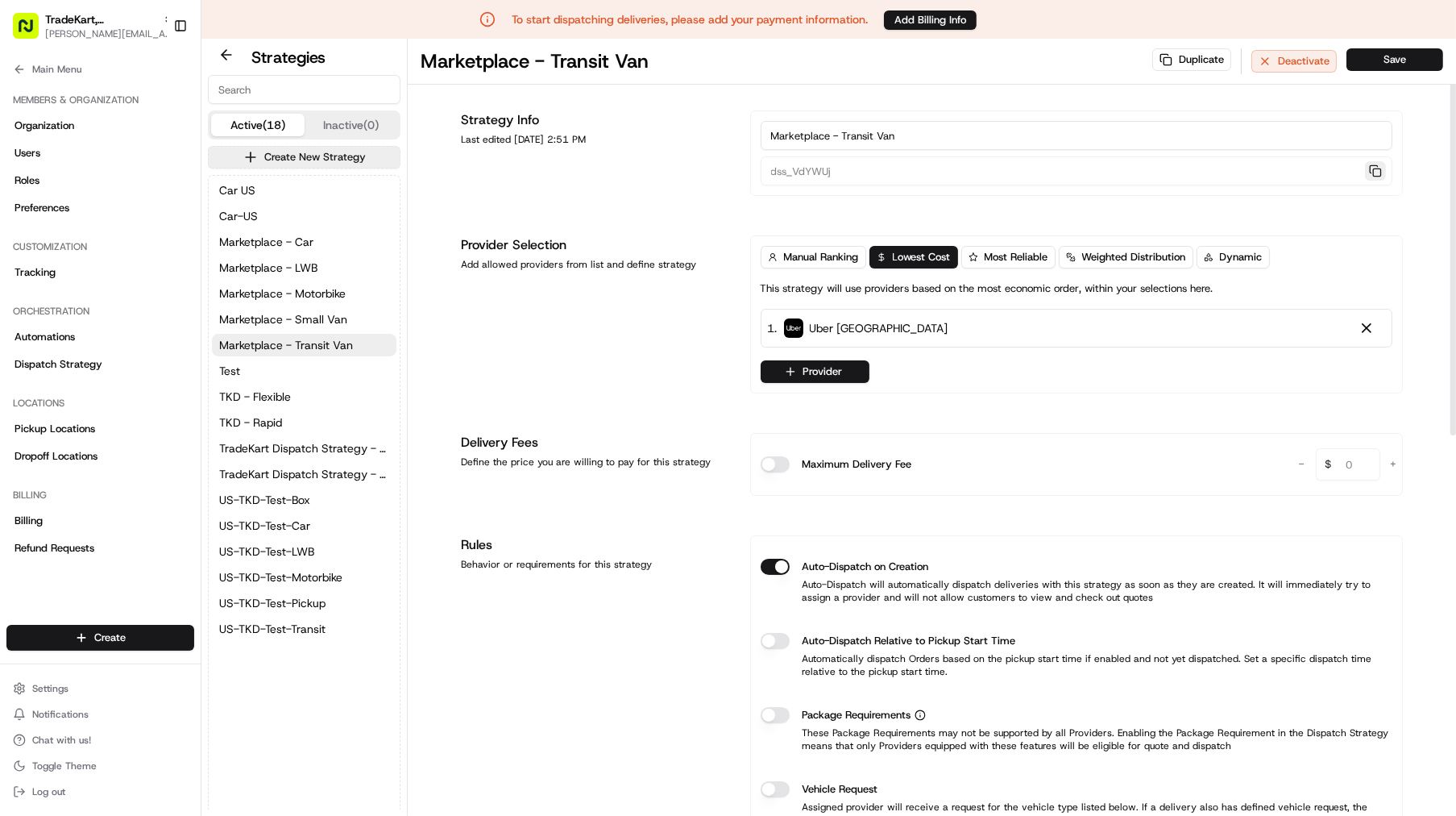
click at [1376, 171] on button "button" at bounding box center [1376, 170] width 21 height 19
click at [267, 263] on span "Marketplace - LWB" at bounding box center [268, 267] width 98 height 16
type input "dss_Mc3Heg"
click at [1376, 169] on button "button" at bounding box center [1376, 170] width 21 height 19
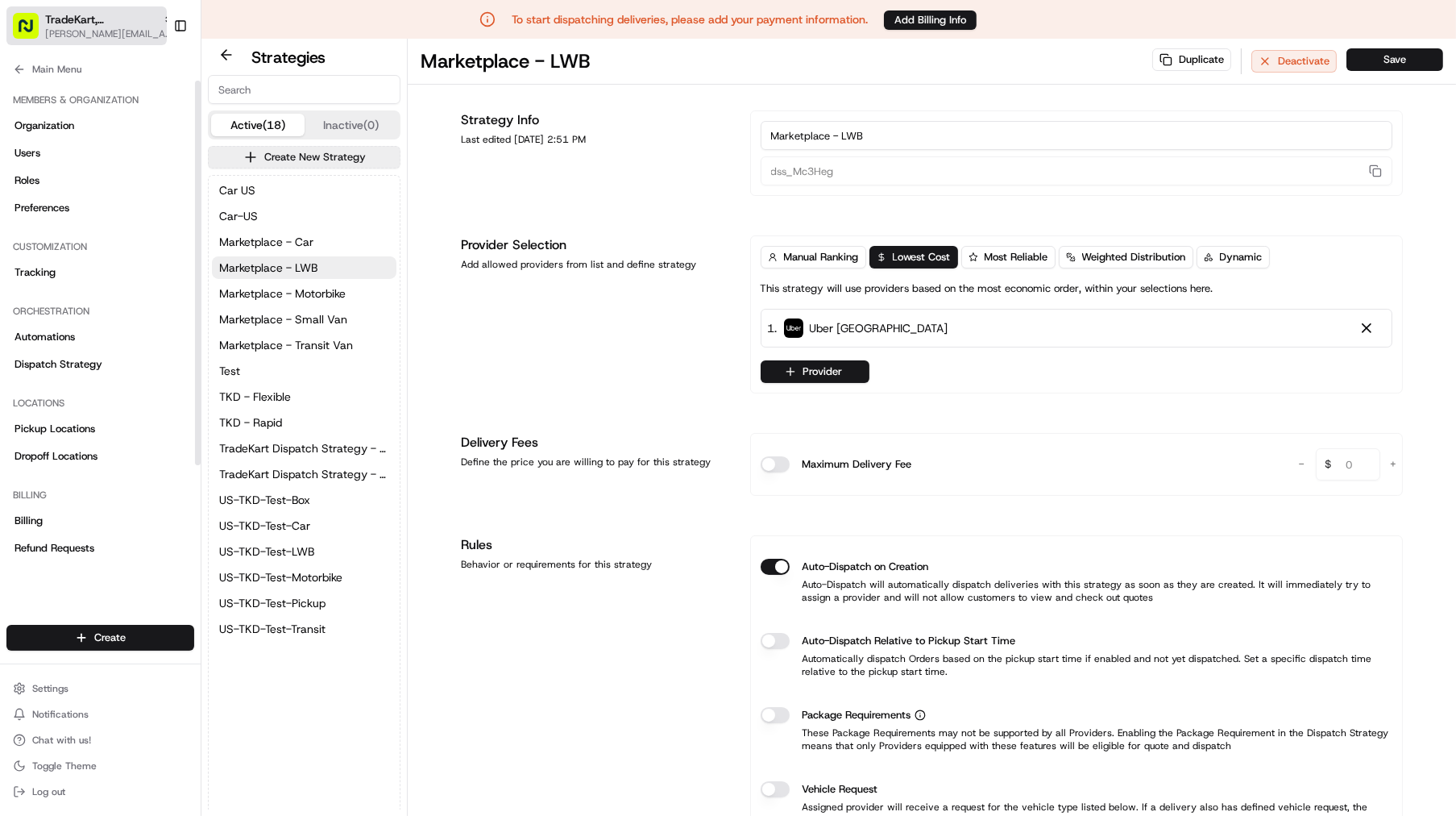
click at [118, 42] on button "TradeKart, [GEOGRAPHIC_DATA] [EMAIL_ADDRESS][DOMAIN_NAME]" at bounding box center [86, 26] width 160 height 39
